Goal: Information Seeking & Learning: Learn about a topic

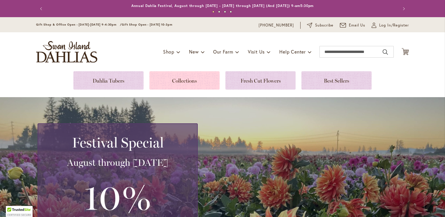
drag, startPoint x: 96, startPoint y: 78, endPoint x: 148, endPoint y: 79, distance: 51.9
click at [96, 78] on link at bounding box center [108, 80] width 70 height 18
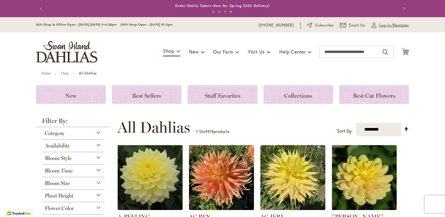
click at [380, 24] on span "Log In/Register" at bounding box center [395, 25] width 30 height 6
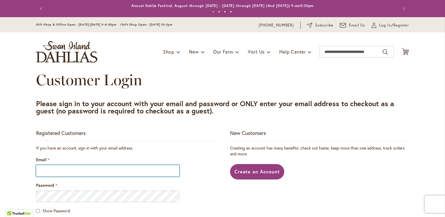
click at [48, 171] on input "Email" at bounding box center [107, 171] width 143 height 12
type input "**********"
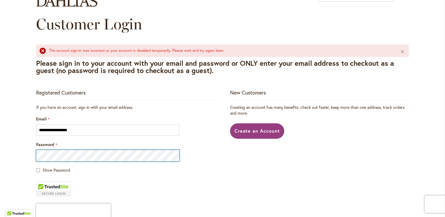
scroll to position [58, 0]
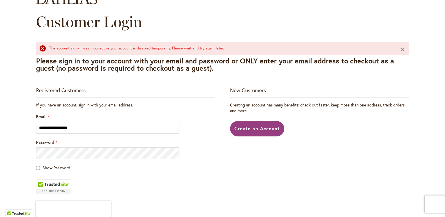
click at [134, 183] on fieldset "**********" at bounding box center [125, 176] width 179 height 148
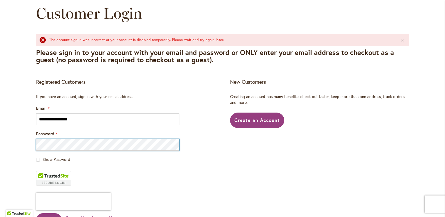
scroll to position [67, 0]
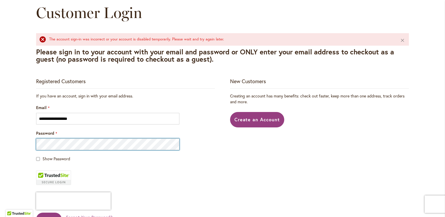
click at [36, 213] on button "Sign In" at bounding box center [49, 219] width 26 height 13
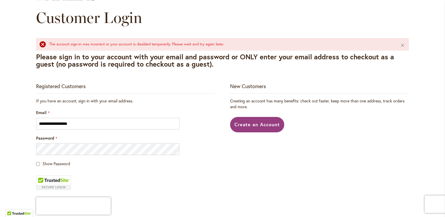
scroll to position [58, 0]
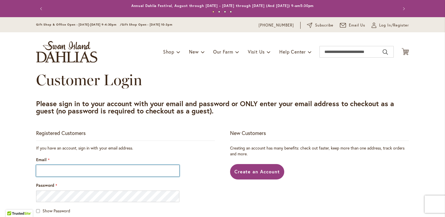
click at [47, 169] on input "Email" at bounding box center [107, 171] width 143 height 12
type input "**********"
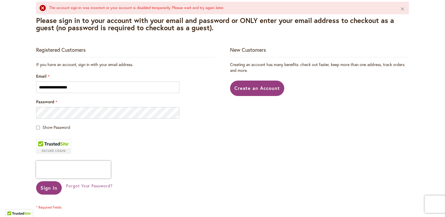
scroll to position [117, 0]
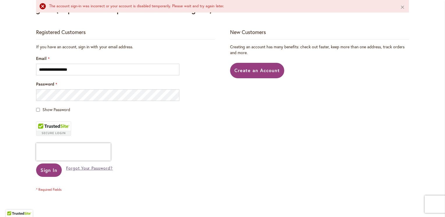
click at [73, 169] on span "Forgot Your Password?" at bounding box center [89, 169] width 47 height 6
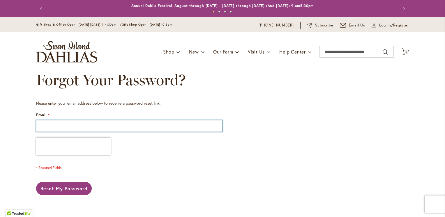
click at [50, 124] on input "Email" at bounding box center [129, 126] width 187 height 12
type input "**********"
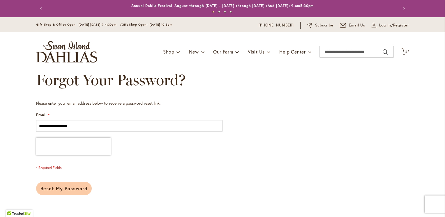
click at [64, 189] on span "Reset My Password" at bounding box center [64, 189] width 47 height 6
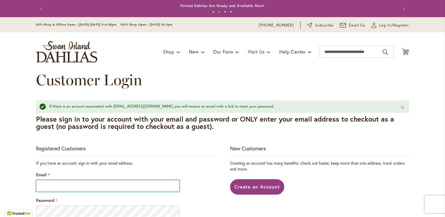
click at [48, 188] on input "Email" at bounding box center [107, 186] width 143 height 12
type input "**********"
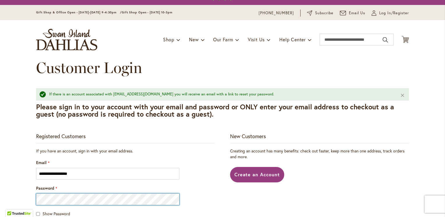
scroll to position [18, 0]
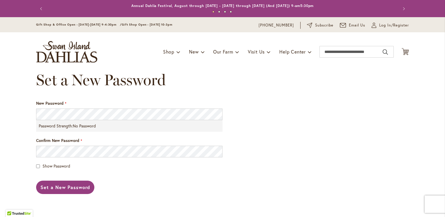
click at [23, 54] on header "Skip to Content Gift Shop & Office Open - [DATE]-[DATE] 9-4:30pm / Gift Shop Op…" at bounding box center [222, 44] width 445 height 54
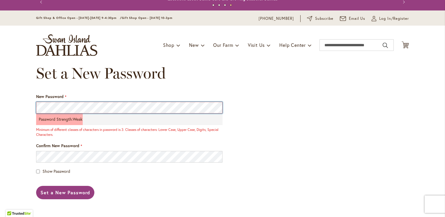
scroll to position [7, 0]
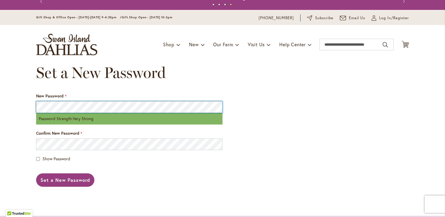
click at [36, 174] on button "Set a New Password" at bounding box center [65, 180] width 58 height 13
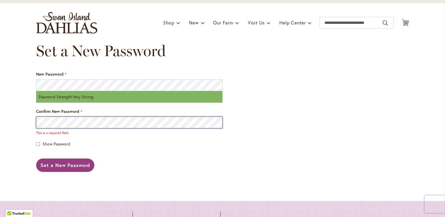
scroll to position [30, 0]
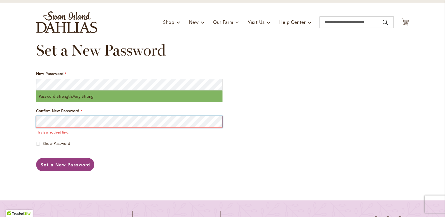
click at [36, 158] on button "Set a New Password" at bounding box center [65, 164] width 58 height 13
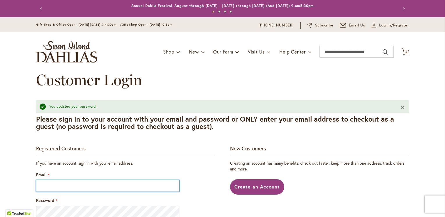
click at [54, 187] on input "Email" at bounding box center [107, 186] width 143 height 12
type input "**********"
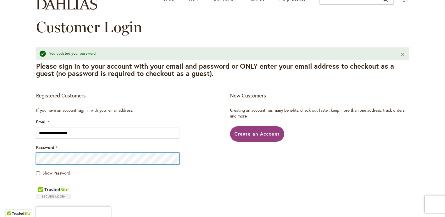
scroll to position [50, 0]
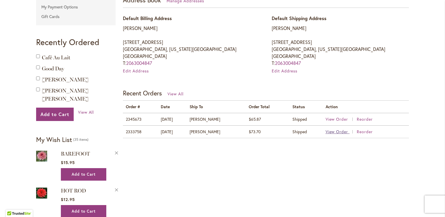
scroll to position [175, 0]
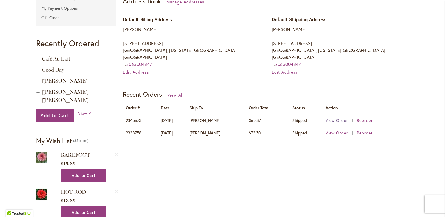
click at [336, 120] on span "View Order" at bounding box center [337, 121] width 23 height 6
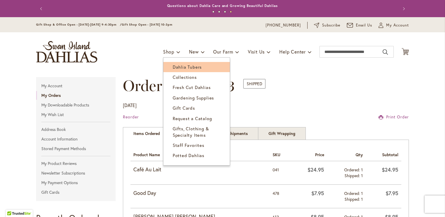
click at [173, 69] on span "Dahlia Tubers" at bounding box center [187, 67] width 29 height 6
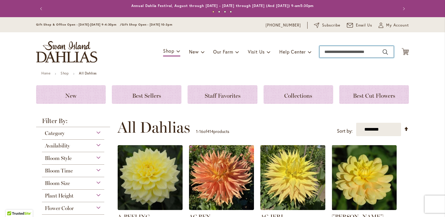
click at [334, 52] on input "Search" at bounding box center [357, 52] width 74 height 12
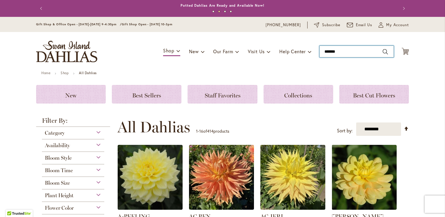
type input "********"
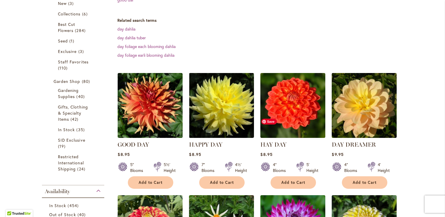
scroll to position [175, 0]
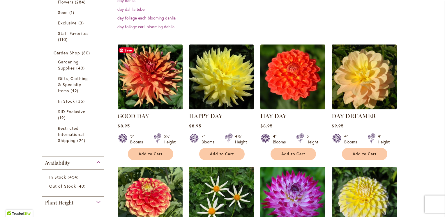
click at [143, 88] on img at bounding box center [150, 77] width 68 height 68
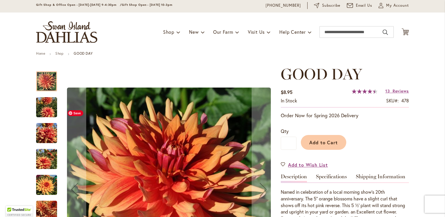
scroll to position [87, 0]
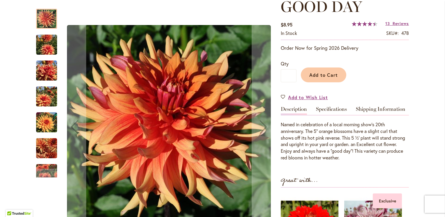
click at [45, 45] on img "GOOD DAY" at bounding box center [46, 45] width 21 height 28
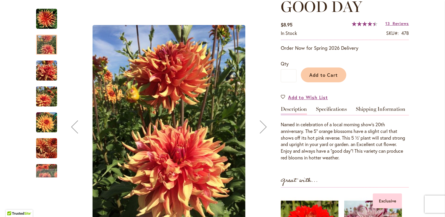
click at [40, 77] on img "GOOD DAY" at bounding box center [46, 70] width 21 height 21
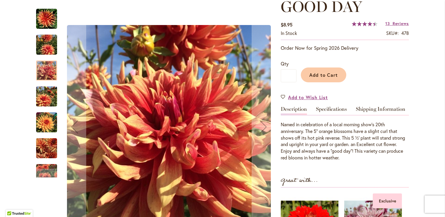
click at [43, 100] on img "GOOD DAY" at bounding box center [46, 97] width 21 height 28
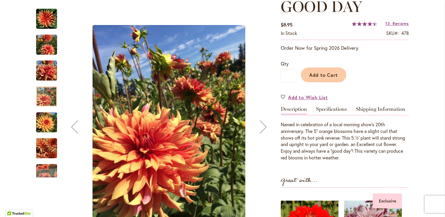
click at [38, 122] on img "GOOD DAY" at bounding box center [46, 122] width 21 height 21
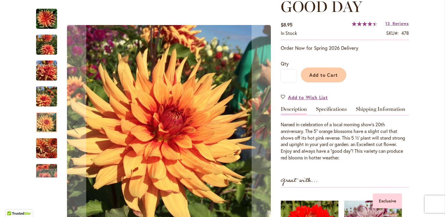
click at [43, 155] on img "GOOD DAY" at bounding box center [46, 149] width 21 height 28
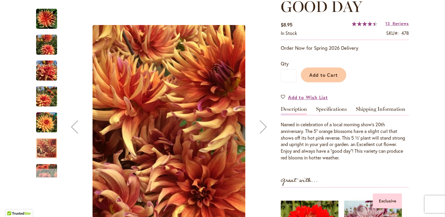
click at [46, 169] on div "Next" at bounding box center [46, 173] width 9 height 9
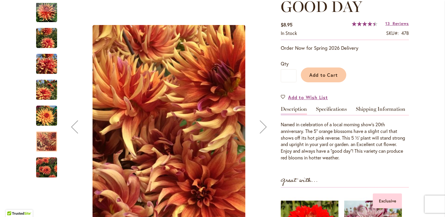
scroll to position [175, 0]
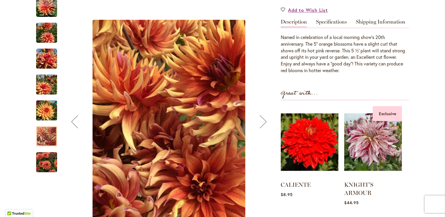
click at [49, 159] on img "GOOD DAY" at bounding box center [46, 162] width 21 height 28
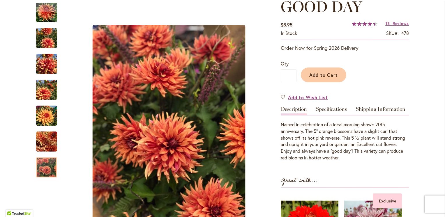
scroll to position [0, 0]
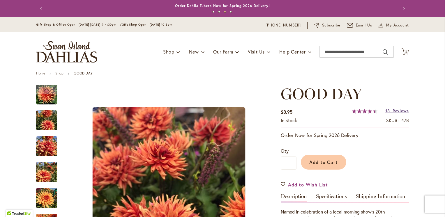
click at [394, 110] on span "Reviews" at bounding box center [401, 111] width 16 height 6
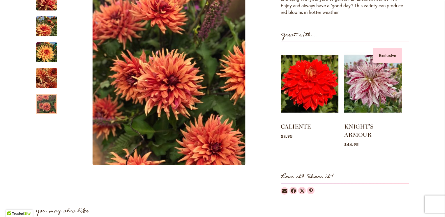
scroll to position [350, 0]
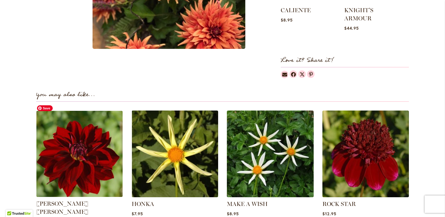
click at [74, 164] on img at bounding box center [79, 154] width 90 height 90
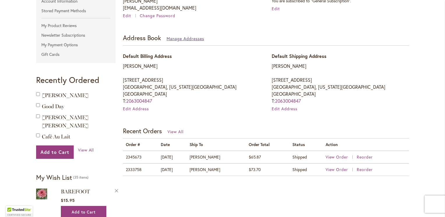
scroll to position [146, 0]
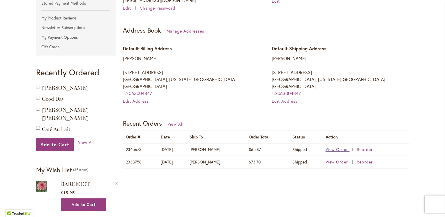
click at [339, 148] on span "View Order" at bounding box center [337, 150] width 23 height 6
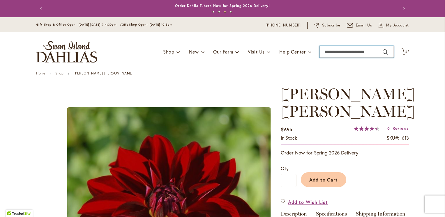
click at [343, 51] on input "Search" at bounding box center [357, 52] width 74 height 12
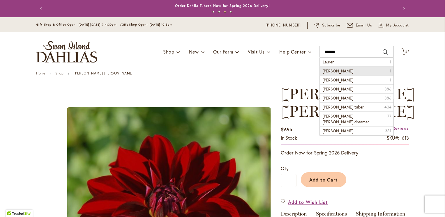
click at [345, 70] on span "lauren Michele" at bounding box center [338, 71] width 31 height 6
type input "**********"
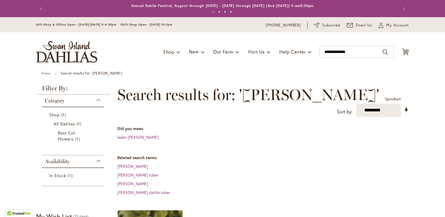
scroll to position [157, 0]
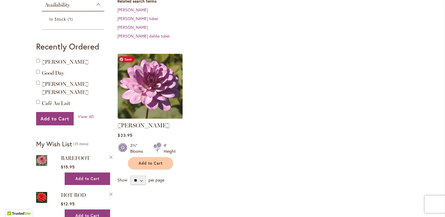
click at [152, 99] on img at bounding box center [150, 86] width 68 height 68
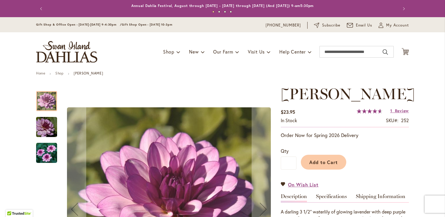
click at [43, 153] on img "LAUREN MICHELE" at bounding box center [46, 153] width 21 height 21
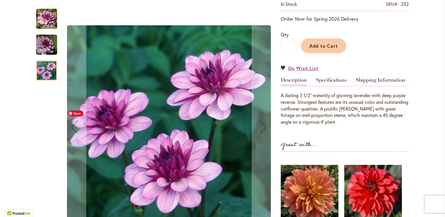
scroll to position [204, 0]
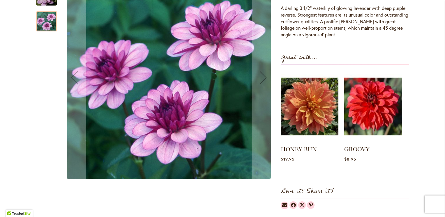
click at [48, 31] on div at bounding box center [46, 21] width 21 height 20
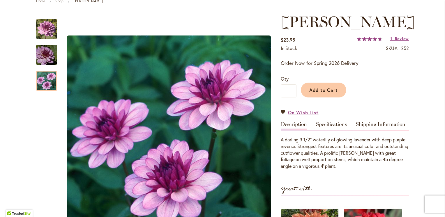
scroll to position [0, 0]
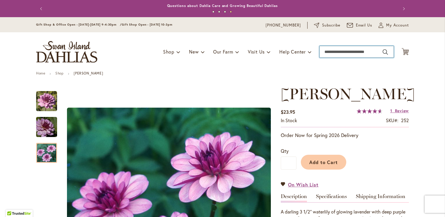
click at [330, 53] on input "Search" at bounding box center [357, 52] width 74 height 12
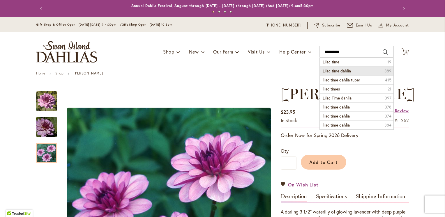
click at [335, 70] on span "Lilac time dahlia" at bounding box center [337, 71] width 28 height 6
type input "**********"
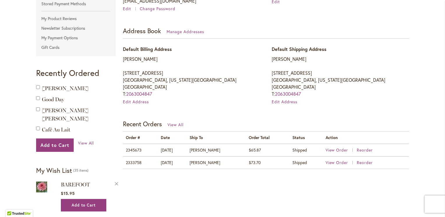
scroll to position [146, 0]
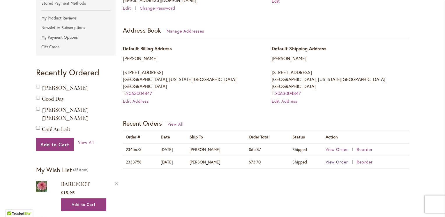
click at [334, 161] on span "View Order" at bounding box center [337, 162] width 23 height 6
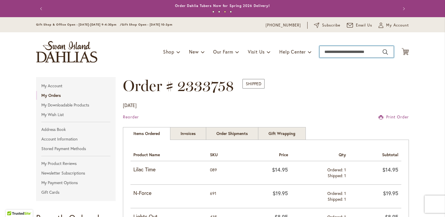
click at [338, 53] on input "Search" at bounding box center [357, 52] width 74 height 12
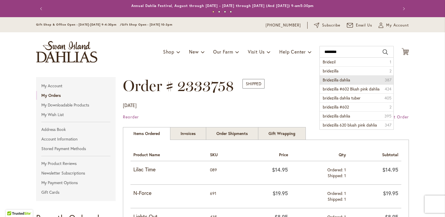
click at [330, 80] on span "Bridezilla dahlia" at bounding box center [336, 80] width 27 height 6
type input "**********"
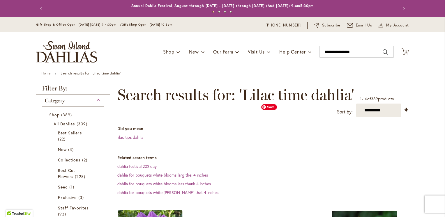
scroll to position [146, 0]
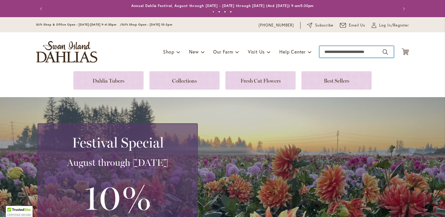
click at [329, 52] on input "Search" at bounding box center [357, 52] width 74 height 12
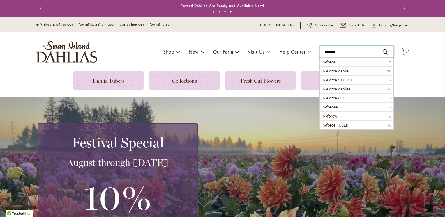
type input "*******"
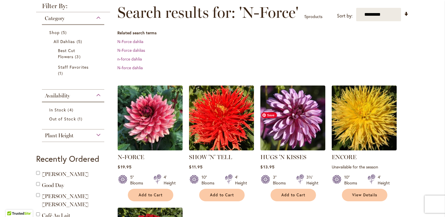
scroll to position [87, 0]
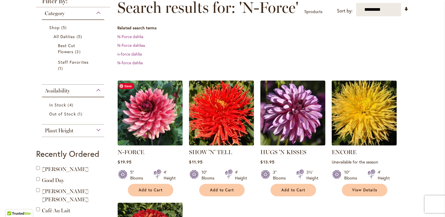
click at [157, 123] on img at bounding box center [150, 113] width 68 height 68
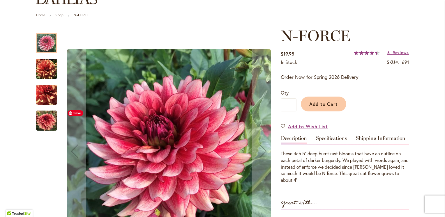
scroll to position [58, 0]
click at [39, 125] on div "N-FORCE" at bounding box center [46, 118] width 21 height 26
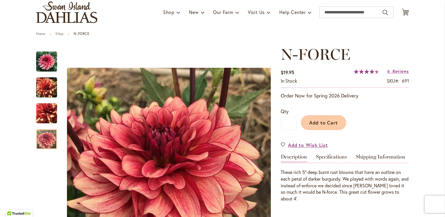
scroll to position [0, 0]
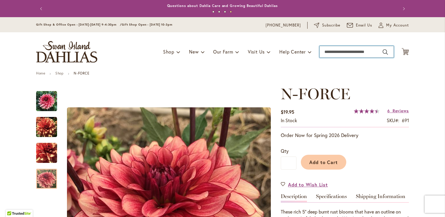
click at [344, 52] on input "Search" at bounding box center [357, 52] width 74 height 12
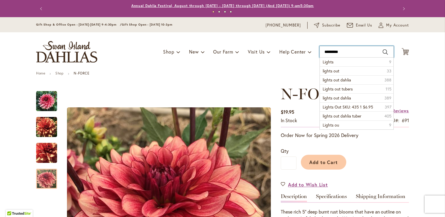
type input "**********"
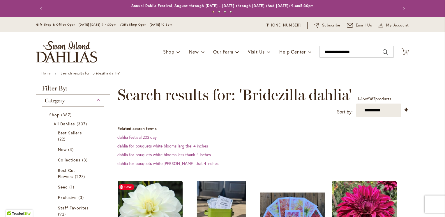
click at [136, 195] on img at bounding box center [150, 214] width 68 height 68
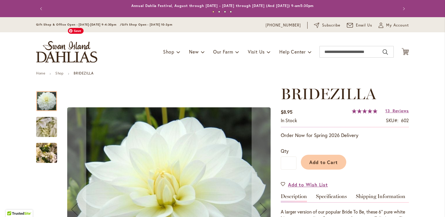
scroll to position [104, 0]
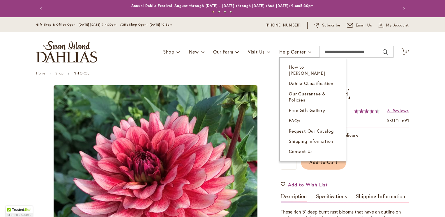
type input "*******"
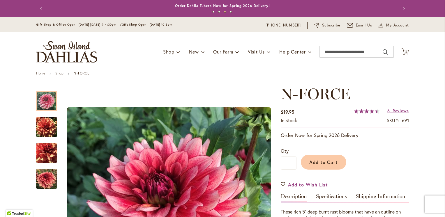
click at [398, 15] on button "Next" at bounding box center [404, 9] width 12 height 12
click at [394, 26] on span "My Account" at bounding box center [398, 25] width 23 height 6
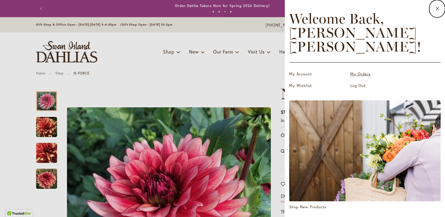
click at [358, 71] on link "My Orders" at bounding box center [380, 74] width 58 height 6
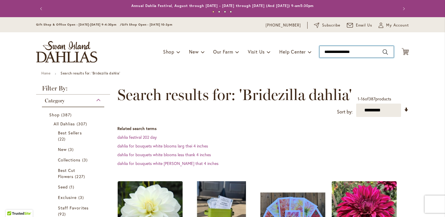
drag, startPoint x: 331, startPoint y: 51, endPoint x: 335, endPoint y: 51, distance: 4.4
click at [331, 51] on input "**********" at bounding box center [357, 52] width 74 height 12
drag, startPoint x: 359, startPoint y: 52, endPoint x: 252, endPoint y: 44, distance: 106.5
click at [254, 43] on div "Toggle Nav Shop Dahlia Tubers Collections Fresh Cut Dahlias Gardening Supplies …" at bounding box center [222, 51] width 385 height 39
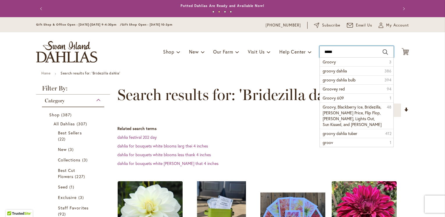
type input "******"
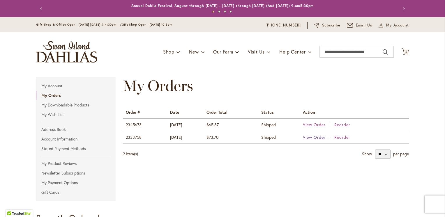
click at [313, 137] on span "View Order" at bounding box center [314, 138] width 23 height 6
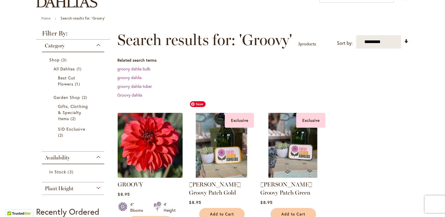
scroll to position [87, 0]
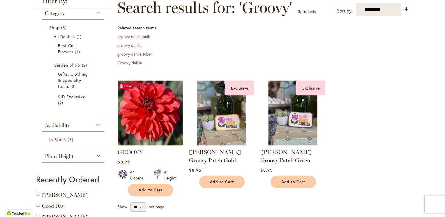
click at [162, 126] on img at bounding box center [150, 113] width 68 height 68
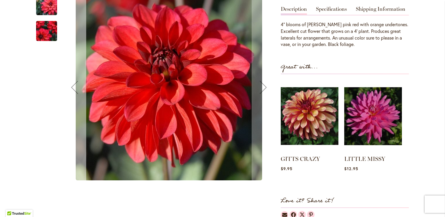
scroll to position [58, 0]
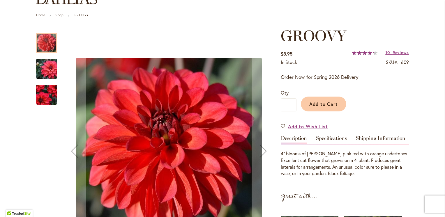
click at [45, 68] on img "GROOVY" at bounding box center [47, 69] width 42 height 28
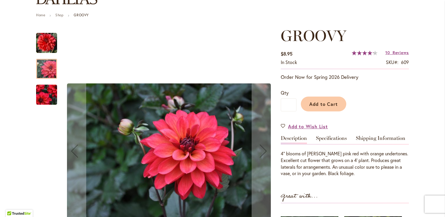
scroll to position [0, 0]
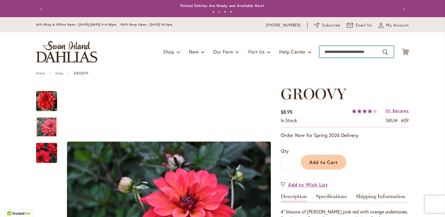
click at [327, 51] on input "Search" at bounding box center [357, 52] width 74 height 12
type input "*******"
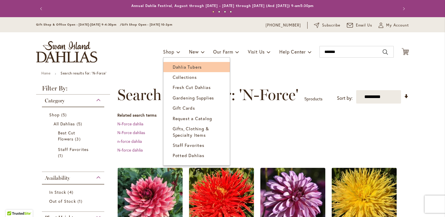
click at [173, 69] on span "Dahlia Tubers" at bounding box center [187, 67] width 29 height 6
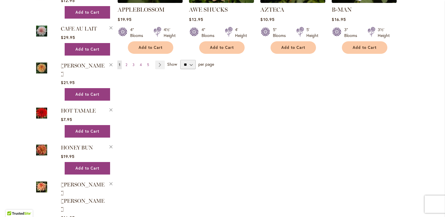
scroll to position [641, 0]
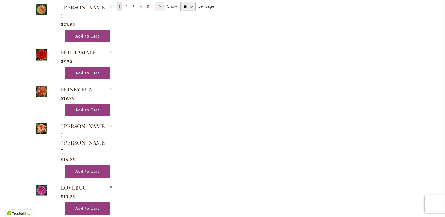
click at [37, 122] on img at bounding box center [41, 128] width 11 height 13
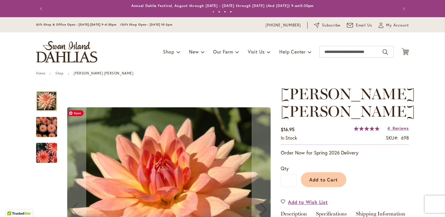
scroll to position [117, 0]
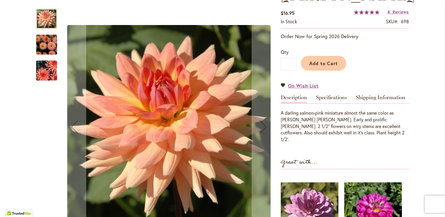
click at [45, 45] on img "Mary Jo" at bounding box center [47, 45] width 42 height 28
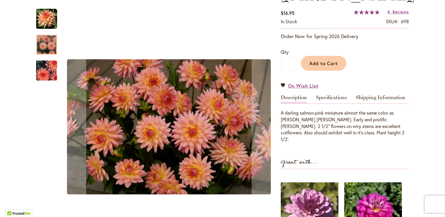
click at [47, 72] on img "Mary Jo" at bounding box center [47, 71] width 42 height 28
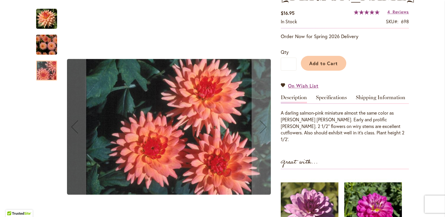
click at [39, 17] on img "Mary Jo" at bounding box center [46, 18] width 21 height 21
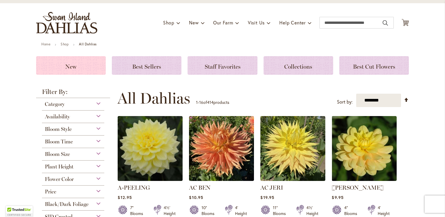
scroll to position [58, 0]
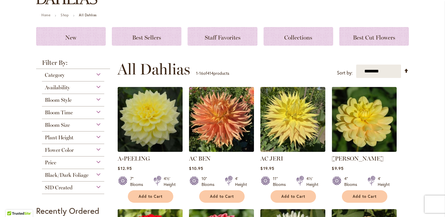
click at [57, 148] on span "Flower Color" at bounding box center [59, 150] width 29 height 6
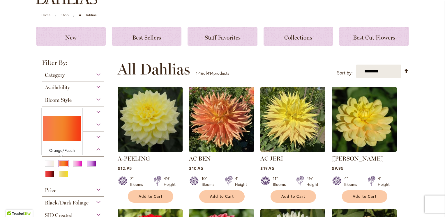
click at [62, 162] on div "Orange/Peach" at bounding box center [63, 164] width 9 height 6
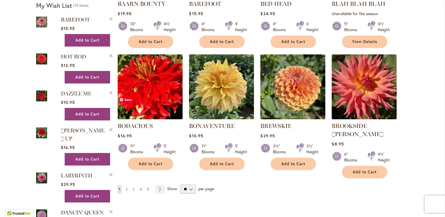
scroll to position [496, 0]
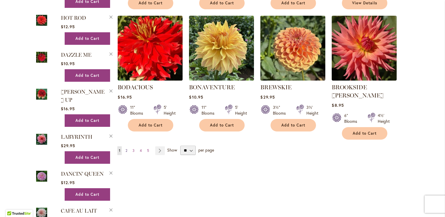
click at [126, 149] on span "2" at bounding box center [127, 151] width 2 height 4
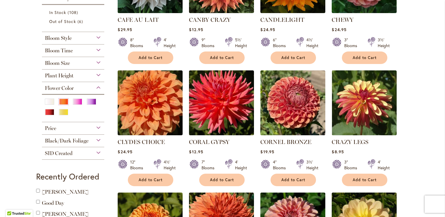
scroll to position [204, 0]
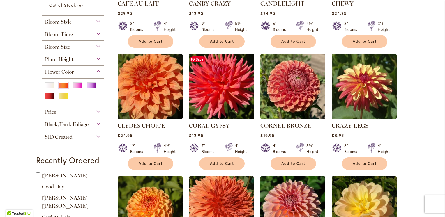
click at [229, 101] on img at bounding box center [222, 86] width 68 height 68
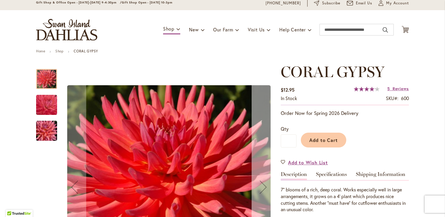
scroll to position [87, 0]
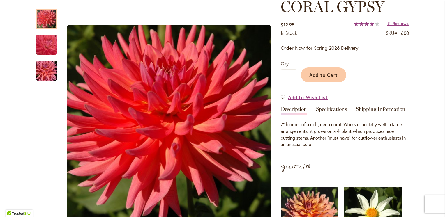
click at [324, 110] on link "Specifications" at bounding box center [331, 111] width 31 height 8
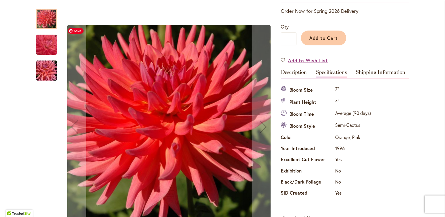
scroll to position [0, 0]
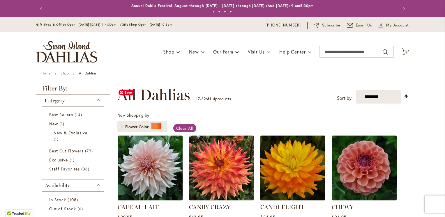
scroll to position [87, 0]
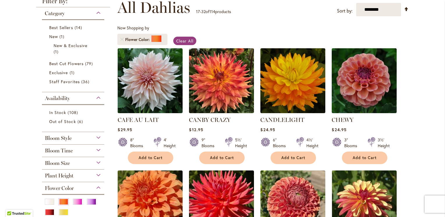
click at [95, 136] on div "Bloom Style" at bounding box center [73, 136] width 62 height 9
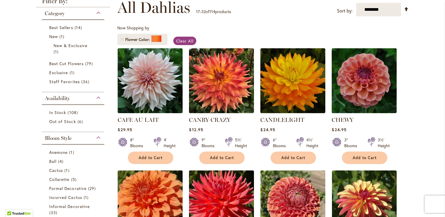
scroll to position [219, 0]
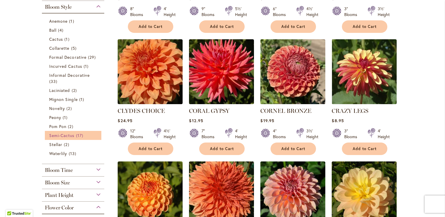
click at [65, 136] on span "Semi-Cactus" at bounding box center [61, 136] width 25 height 6
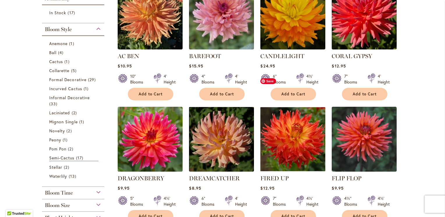
scroll to position [146, 0]
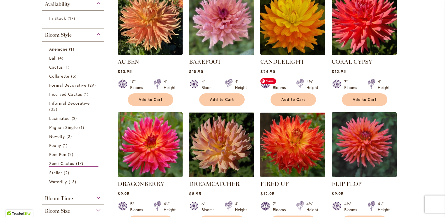
click at [295, 154] on img at bounding box center [293, 145] width 68 height 68
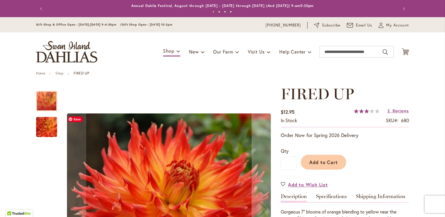
scroll to position [87, 0]
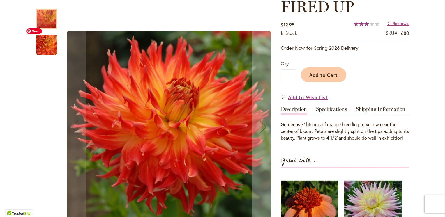
click at [44, 50] on img "FIRED UP" at bounding box center [47, 44] width 42 height 39
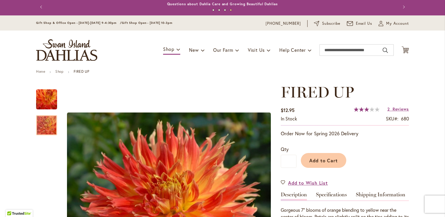
scroll to position [0, 0]
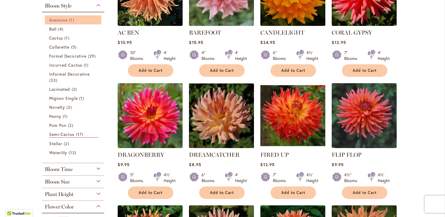
scroll to position [262, 0]
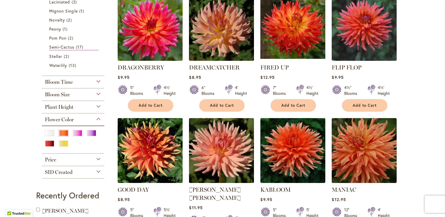
click at [63, 118] on span "Flower Color" at bounding box center [59, 120] width 29 height 6
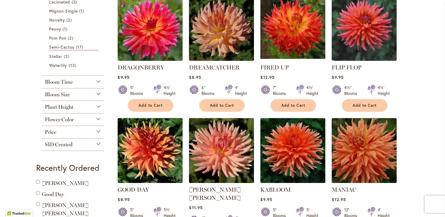
click at [63, 118] on span "Flower Color" at bounding box center [59, 120] width 29 height 6
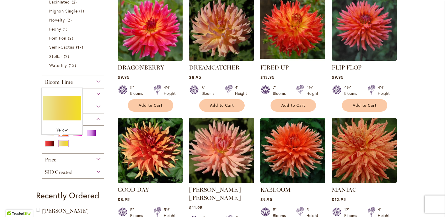
click at [62, 142] on div "Yellow" at bounding box center [63, 144] width 9 height 6
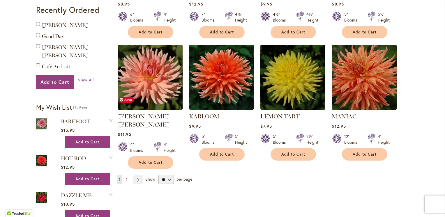
scroll to position [525, 0]
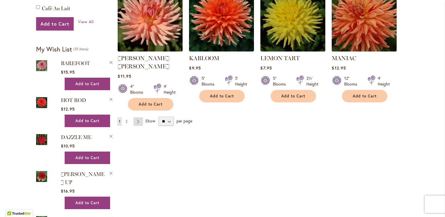
click at [135, 117] on link "Page Next" at bounding box center [139, 121] width 10 height 9
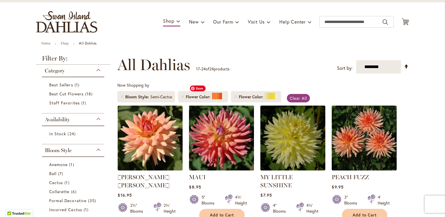
scroll to position [29, 0]
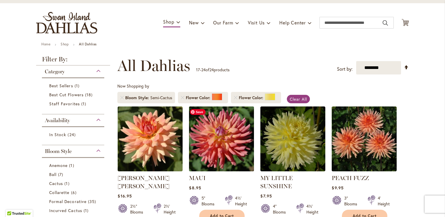
click at [226, 148] on img at bounding box center [222, 139] width 68 height 68
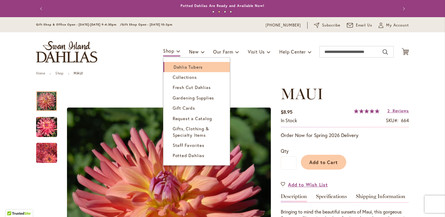
click at [176, 67] on span "Dahlia Tubers" at bounding box center [188, 67] width 29 height 6
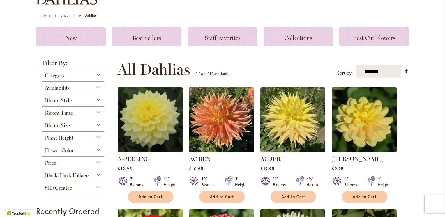
scroll to position [87, 0]
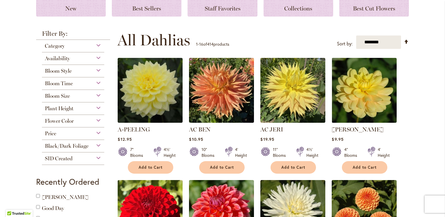
click at [76, 120] on div "Flower Color" at bounding box center [73, 119] width 62 height 9
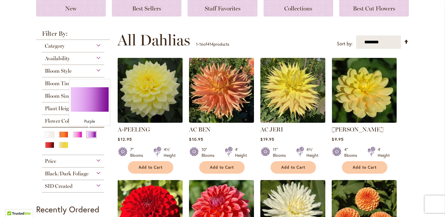
click at [89, 132] on div "Purple" at bounding box center [91, 135] width 9 height 6
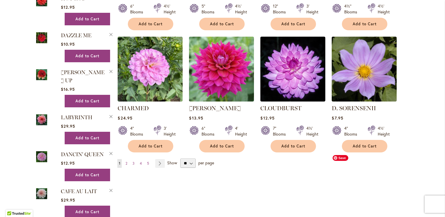
scroll to position [525, 0]
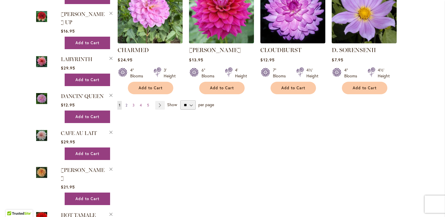
click at [126, 103] on span "2" at bounding box center [127, 105] width 2 height 4
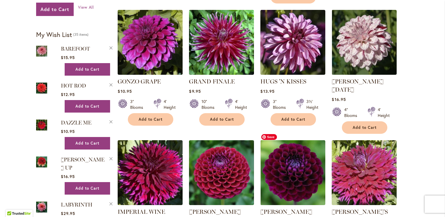
scroll to position [466, 0]
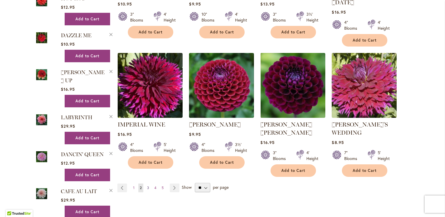
click at [147, 186] on span "3" at bounding box center [148, 188] width 2 height 4
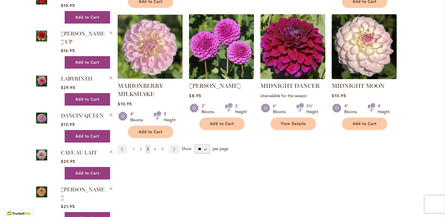
scroll to position [525, 0]
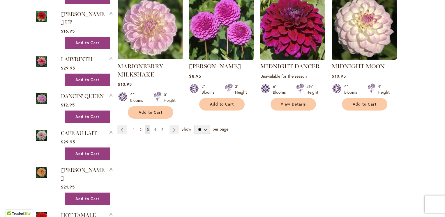
click at [154, 128] on span "4" at bounding box center [155, 130] width 2 height 4
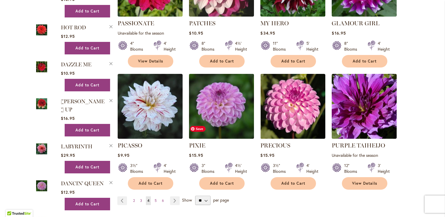
scroll to position [525, 0]
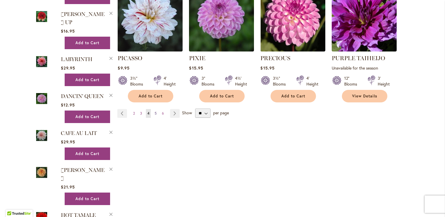
click at [155, 111] on span "5" at bounding box center [156, 113] width 2 height 4
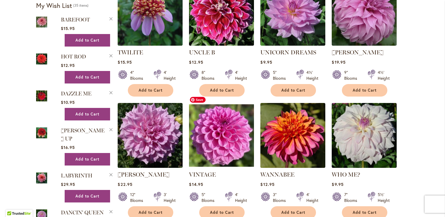
scroll to position [496, 0]
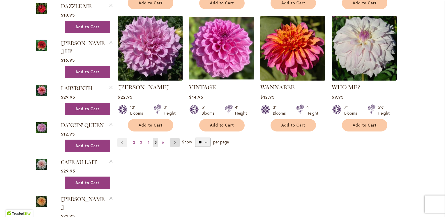
click at [173, 138] on link "Page Next" at bounding box center [175, 142] width 10 height 9
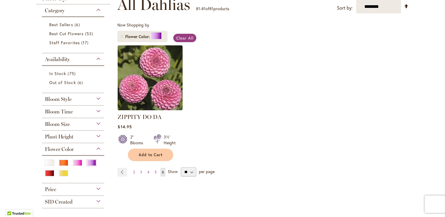
scroll to position [117, 0]
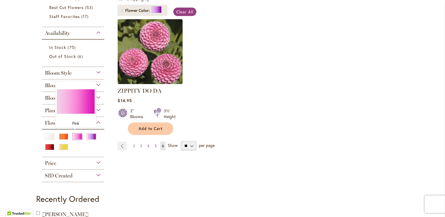
click at [74, 136] on div "Pink" at bounding box center [77, 137] width 9 height 6
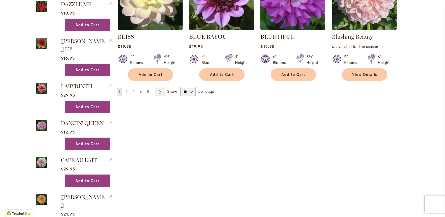
scroll to position [554, 0]
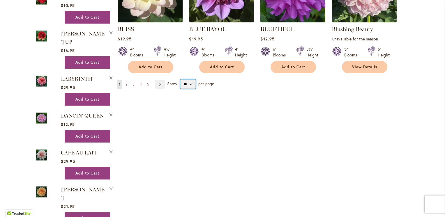
click at [189, 80] on select "** ** ** **" at bounding box center [187, 84] width 15 height 9
select select "**"
click at [180, 80] on select "** ** ** **" at bounding box center [187, 84] width 15 height 9
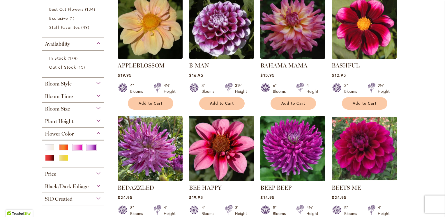
scroll to position [145, 0]
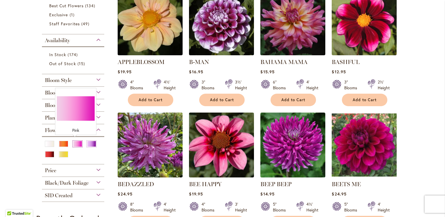
click at [75, 142] on div "Pink" at bounding box center [77, 144] width 9 height 6
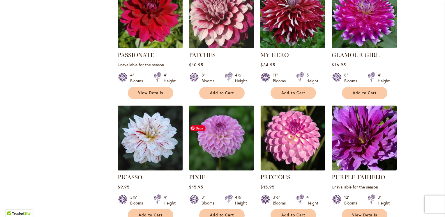
scroll to position [2011, 0]
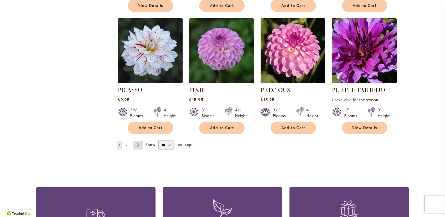
click at [136, 141] on link "Page Next" at bounding box center [139, 145] width 10 height 9
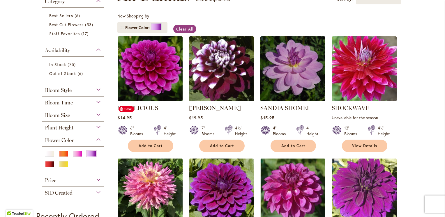
scroll to position [120, 0]
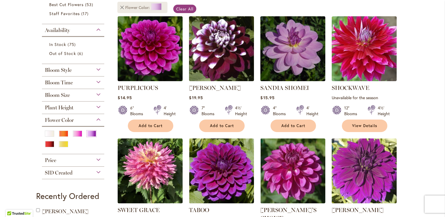
click at [120, 6] on link "Remove Flower Color Purple" at bounding box center [121, 7] width 3 height 3
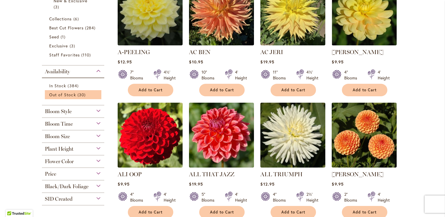
scroll to position [181, 0]
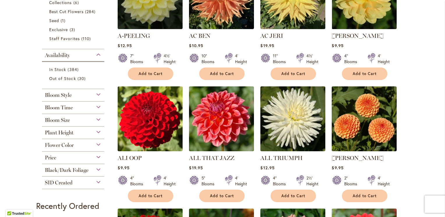
click at [81, 169] on span "Black/Dark Foliage" at bounding box center [67, 170] width 44 height 6
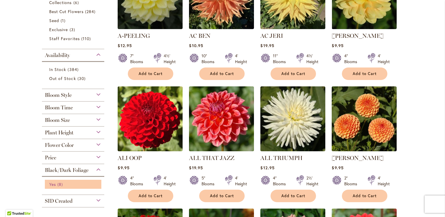
click at [54, 182] on link "Yes 8 items" at bounding box center [73, 185] width 49 height 6
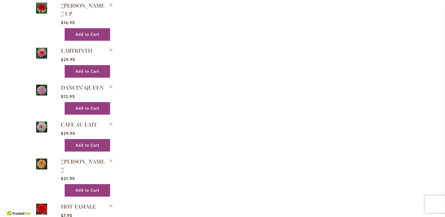
scroll to position [557, 0]
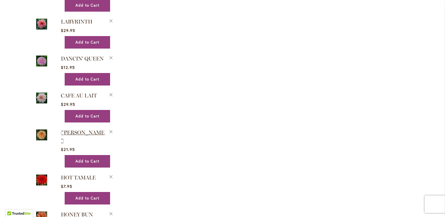
click at [72, 130] on span "[PERSON_NAME]" at bounding box center [83, 137] width 44 height 15
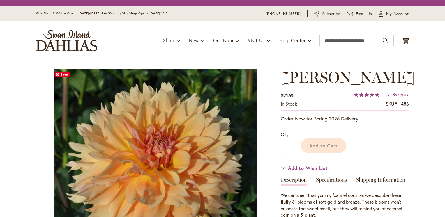
type input "*******"
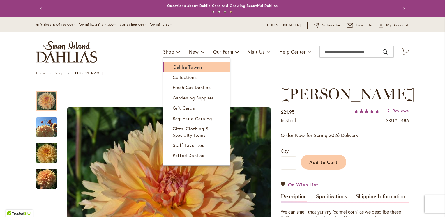
click at [174, 66] on span "Dahlia Tubers" at bounding box center [188, 67] width 29 height 6
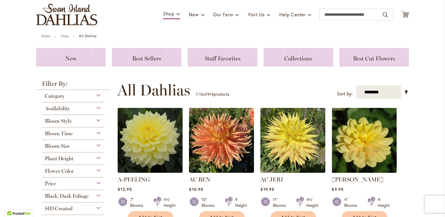
scroll to position [58, 0]
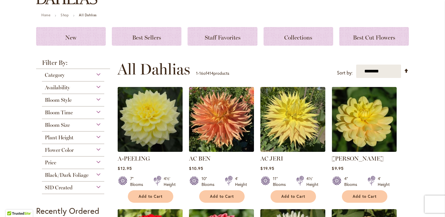
click at [95, 148] on div "Flower Color" at bounding box center [73, 148] width 62 height 9
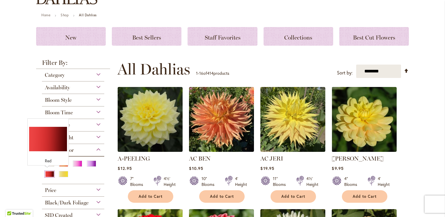
click at [45, 173] on div "Red" at bounding box center [49, 174] width 9 height 6
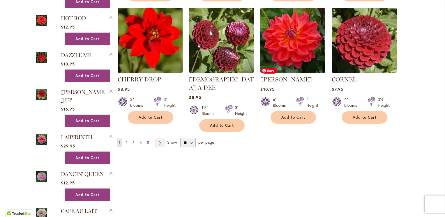
scroll to position [496, 0]
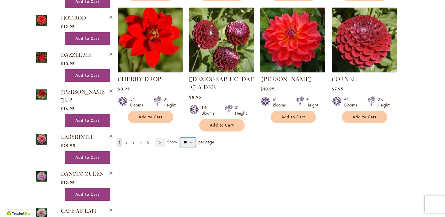
click at [188, 138] on select "** ** ** **" at bounding box center [187, 142] width 15 height 9
select select "**"
click at [180, 138] on select "** ** ** **" at bounding box center [187, 142] width 15 height 9
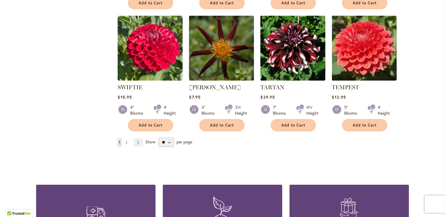
scroll to position [2011, 0]
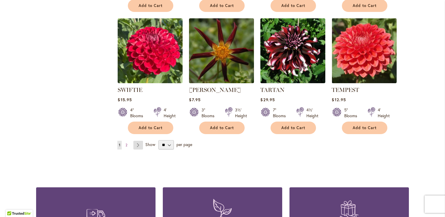
click at [134, 141] on link "Page Next" at bounding box center [139, 145] width 10 height 9
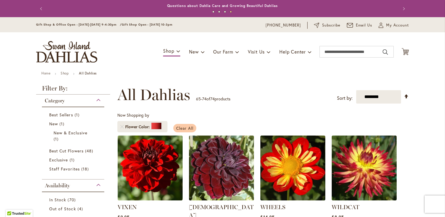
click at [180, 126] on span "Clear All" at bounding box center [184, 129] width 17 height 6
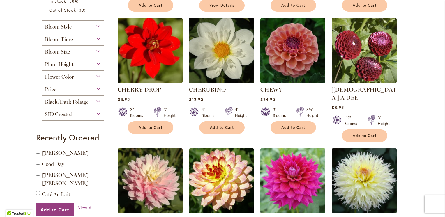
scroll to position [269, 0]
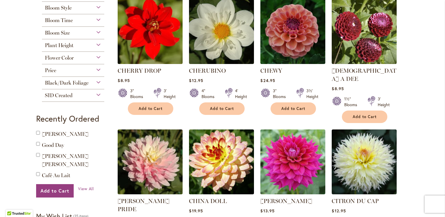
click at [95, 81] on div "Black/Dark Foliage" at bounding box center [73, 81] width 62 height 9
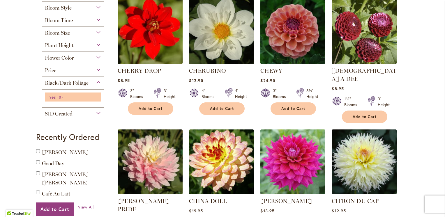
click at [49, 94] on span "Yes" at bounding box center [52, 97] width 7 height 6
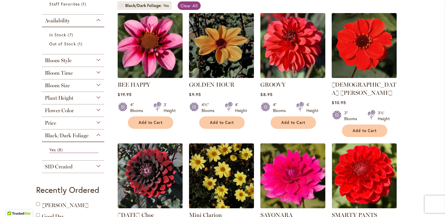
scroll to position [120, 0]
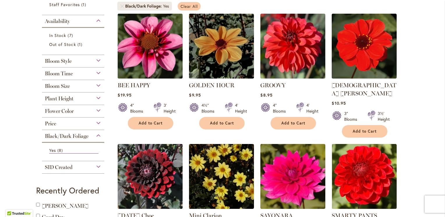
click at [186, 10] on link "Clear All" at bounding box center [189, 6] width 23 height 8
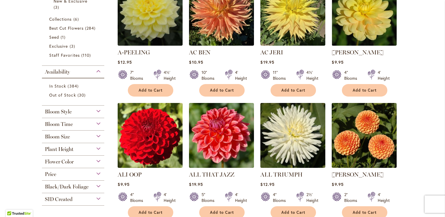
scroll to position [181, 0]
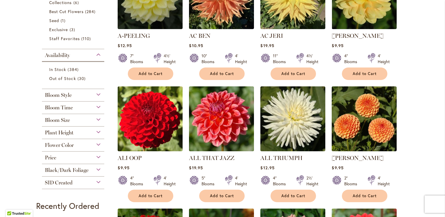
click at [96, 131] on div "Plant Height" at bounding box center [73, 131] width 62 height 9
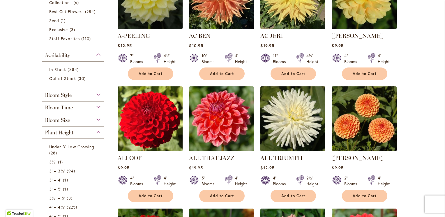
scroll to position [307, 0]
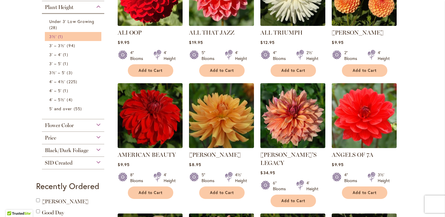
click at [58, 37] on span "1 item" at bounding box center [61, 37] width 6 height 6
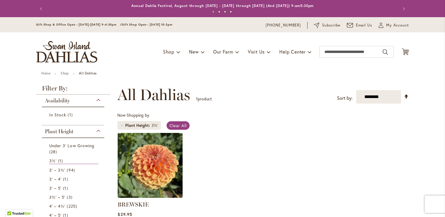
scroll to position [58, 0]
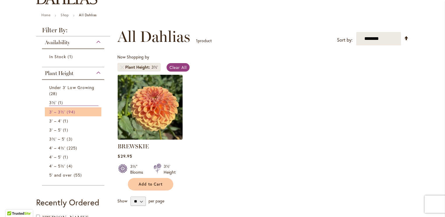
click at [52, 112] on span "3' – 3½'" at bounding box center [57, 112] width 16 height 6
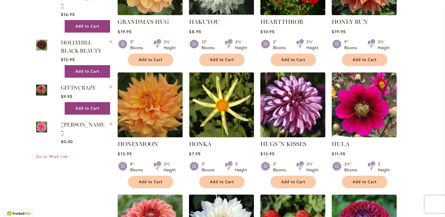
scroll to position [1224, 0]
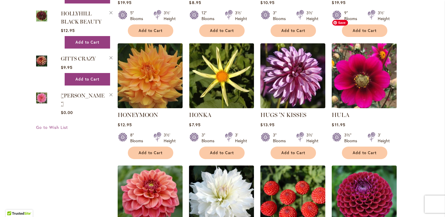
click at [354, 68] on img at bounding box center [365, 76] width 68 height 68
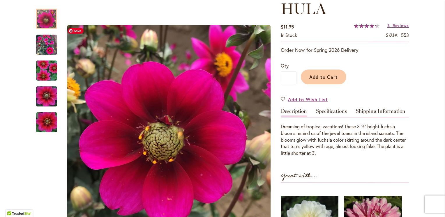
scroll to position [87, 0]
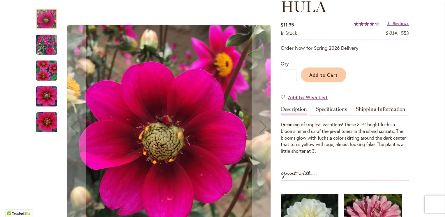
click at [42, 95] on img "HULA" at bounding box center [47, 97] width 42 height 28
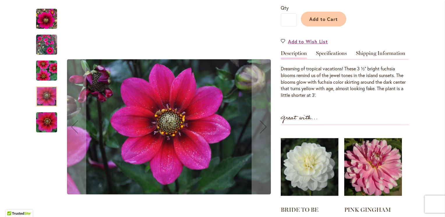
scroll to position [146, 0]
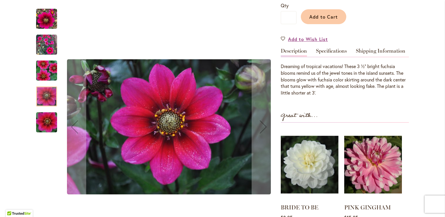
click at [37, 48] on img "HULA" at bounding box center [46, 44] width 21 height 21
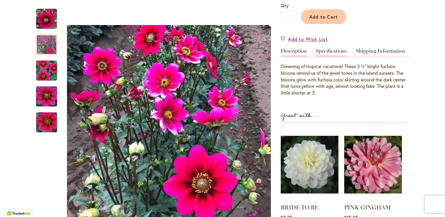
click at [318, 50] on link "Specifications" at bounding box center [331, 52] width 31 height 8
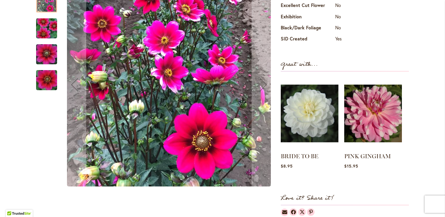
scroll to position [0, 0]
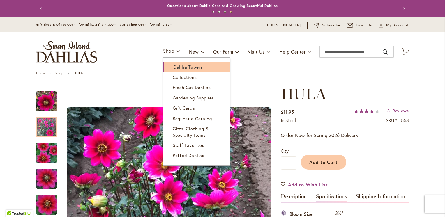
click at [174, 64] on span "Dahlia Tubers" at bounding box center [188, 67] width 29 height 6
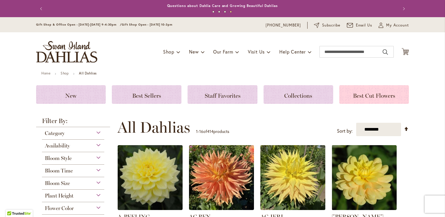
click at [357, 94] on span "Best Cut Flowers" at bounding box center [374, 95] width 42 height 7
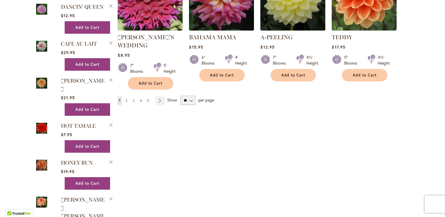
scroll to position [496, 0]
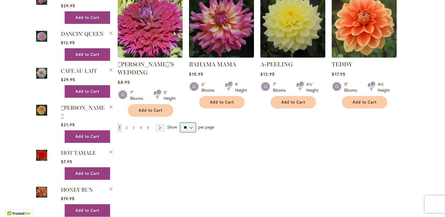
click at [189, 125] on select "** ** ** **" at bounding box center [187, 127] width 15 height 9
select select "**"
click at [180, 123] on select "** ** ** **" at bounding box center [187, 127] width 15 height 9
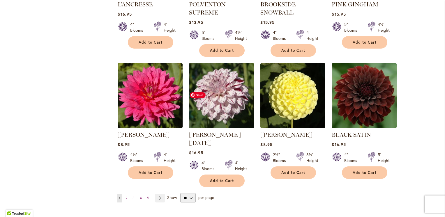
scroll to position [1985, 0]
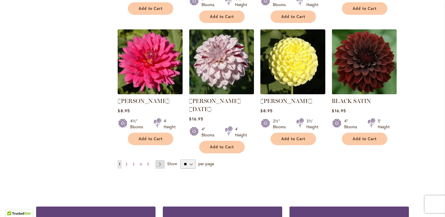
click at [155, 160] on link "Page Next" at bounding box center [160, 164] width 10 height 9
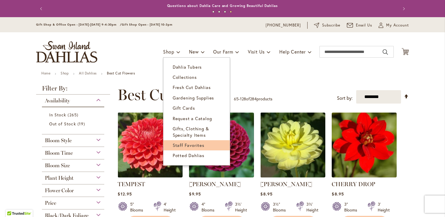
click at [178, 144] on span "Staff Favorites" at bounding box center [189, 146] width 32 height 6
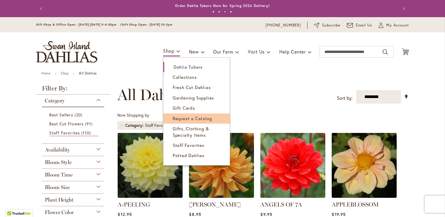
click at [180, 117] on span "Request a Catalog" at bounding box center [192, 119] width 39 height 6
